Goal: Find specific page/section: Find specific page/section

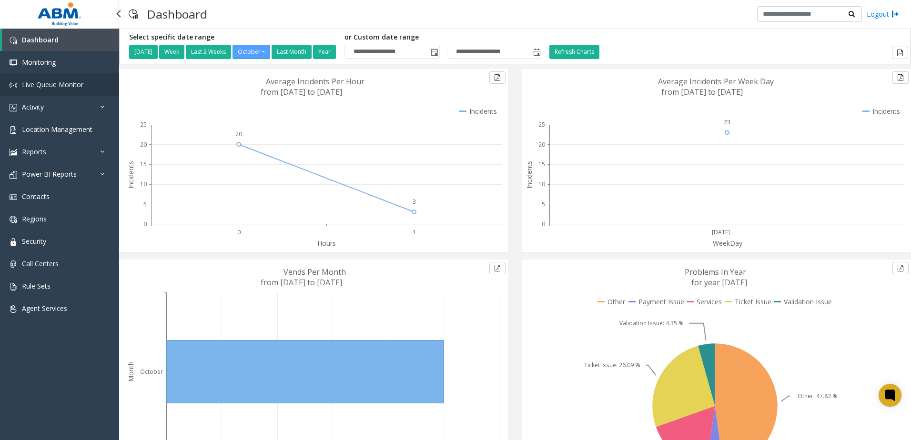
click at [40, 81] on span "Live Queue Monitor" at bounding box center [52, 84] width 61 height 9
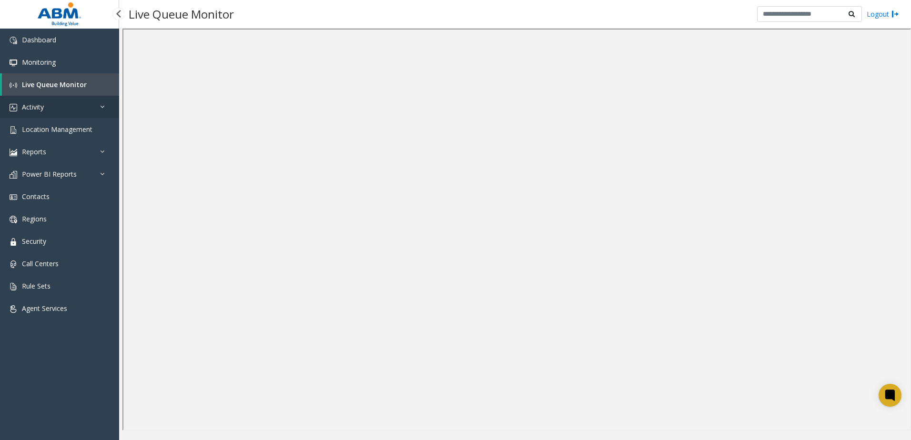
click at [39, 107] on span "Activity" at bounding box center [33, 106] width 22 height 9
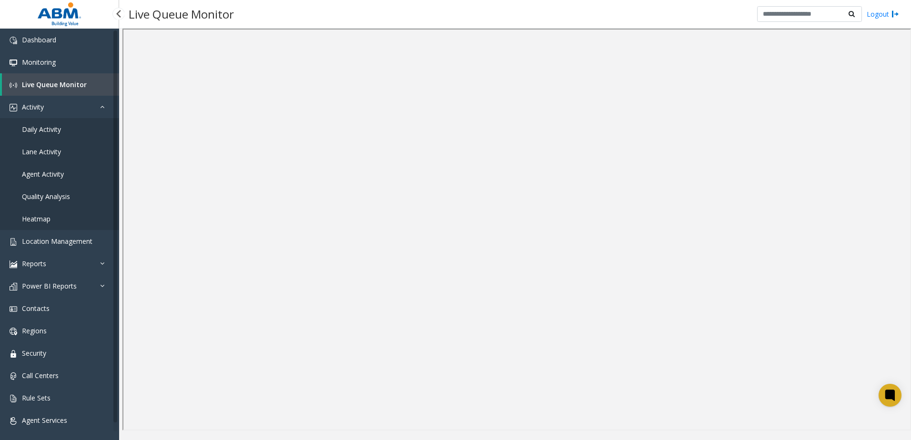
click at [59, 171] on span "Agent Activity" at bounding box center [43, 174] width 42 height 9
